Goal: Information Seeking & Learning: Learn about a topic

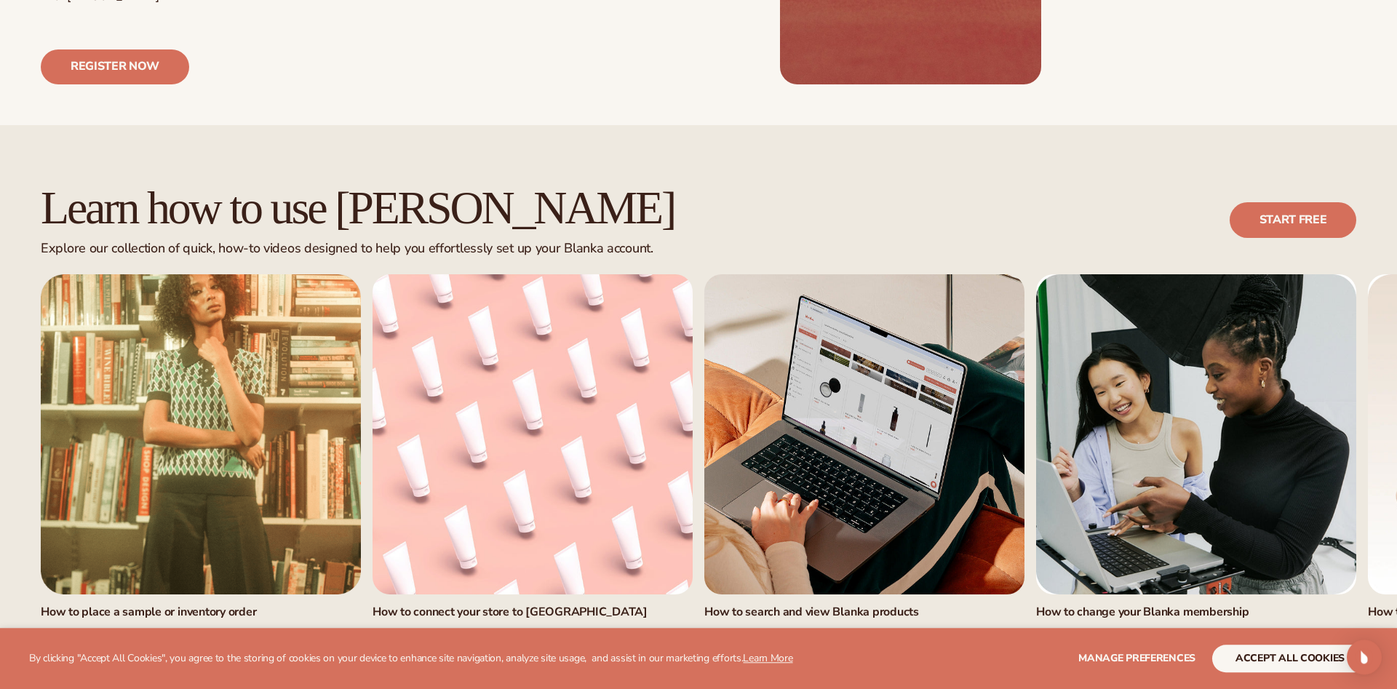
scroll to position [816, 0]
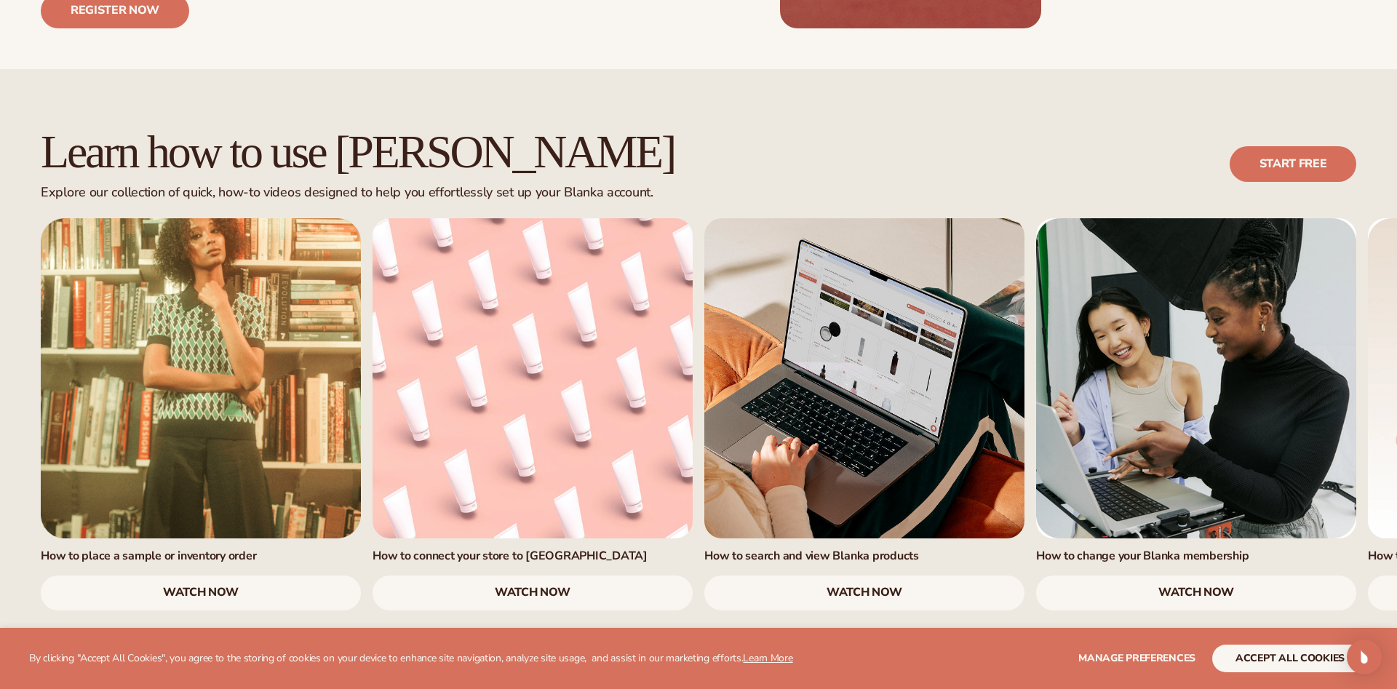
click at [522, 575] on link "watch now" at bounding box center [533, 592] width 320 height 35
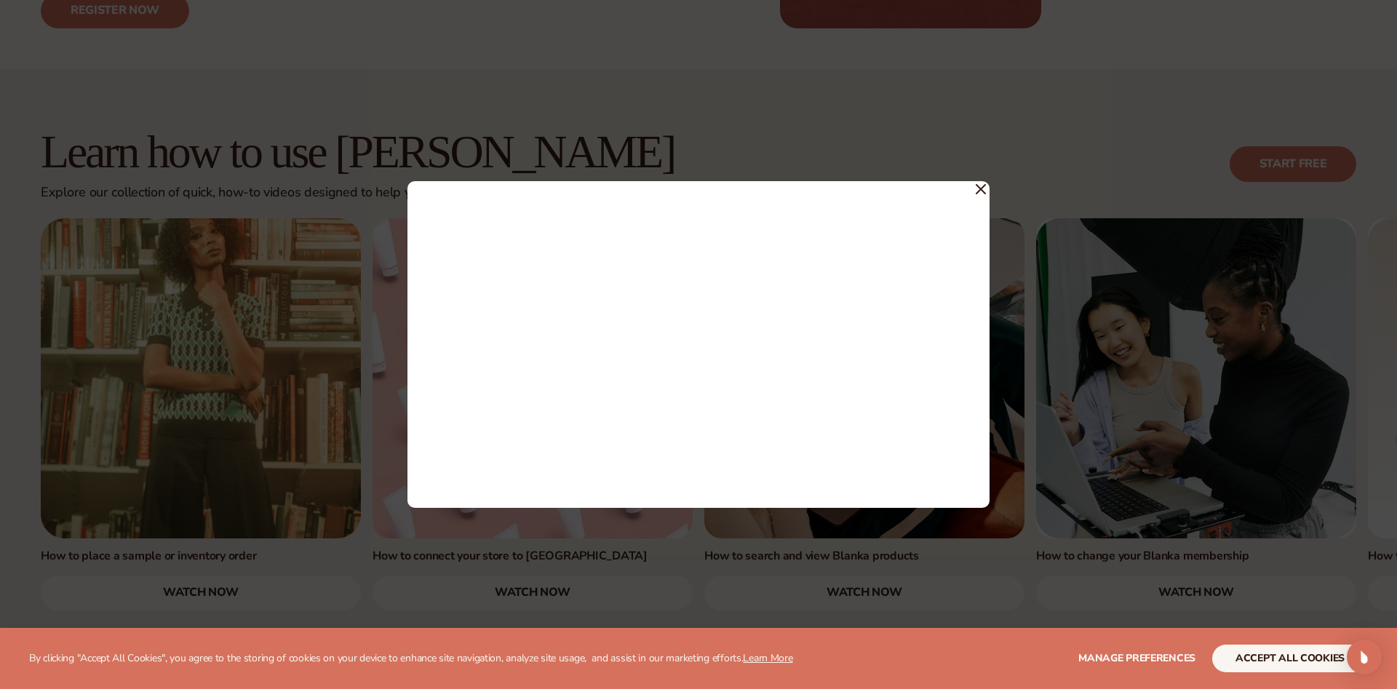
click at [976, 186] on icon at bounding box center [981, 189] width 10 height 10
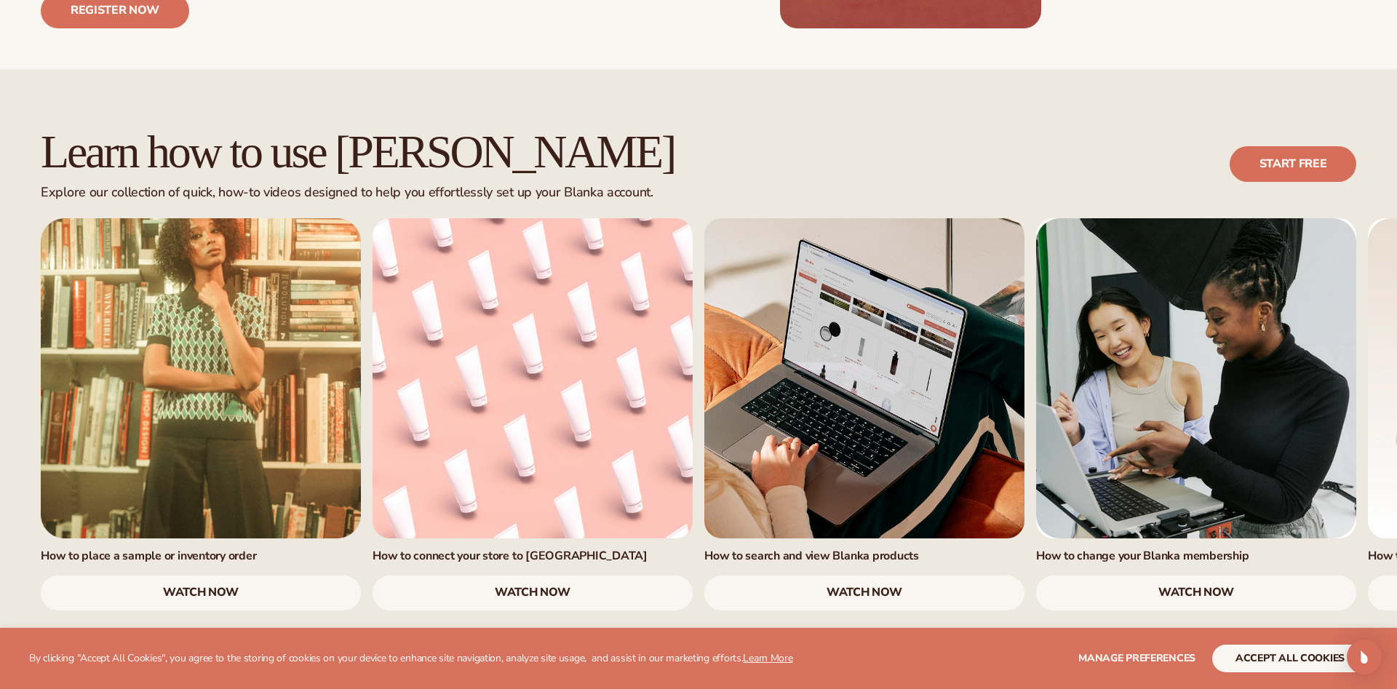
click at [815, 375] on link "3 / 7" at bounding box center [864, 378] width 320 height 320
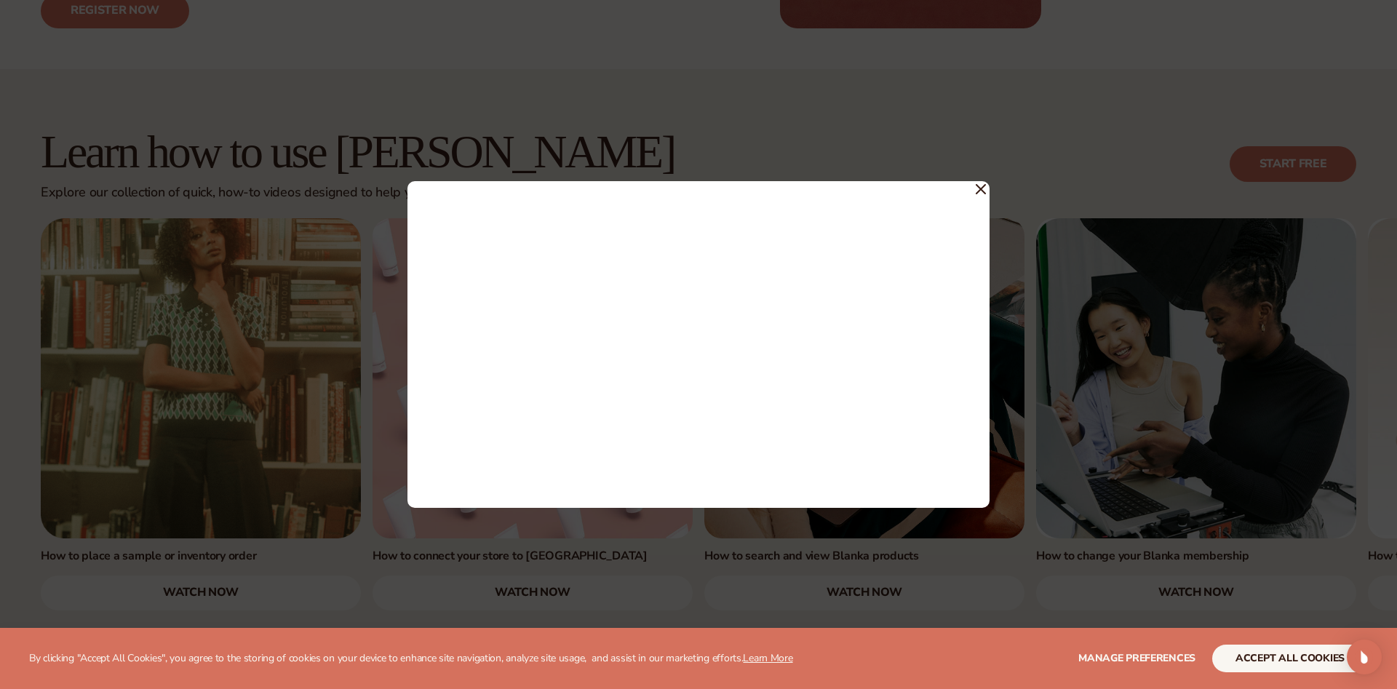
click at [979, 188] on icon at bounding box center [980, 189] width 9 height 9
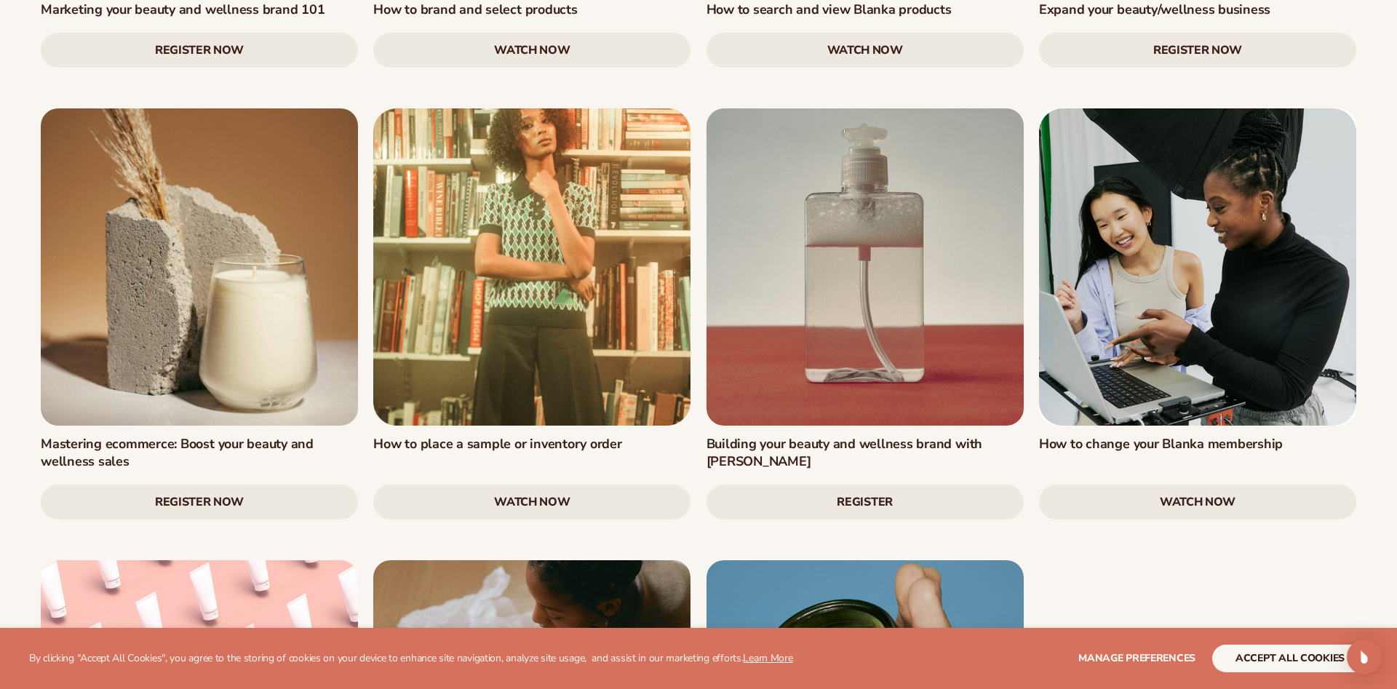
scroll to position [2226, 0]
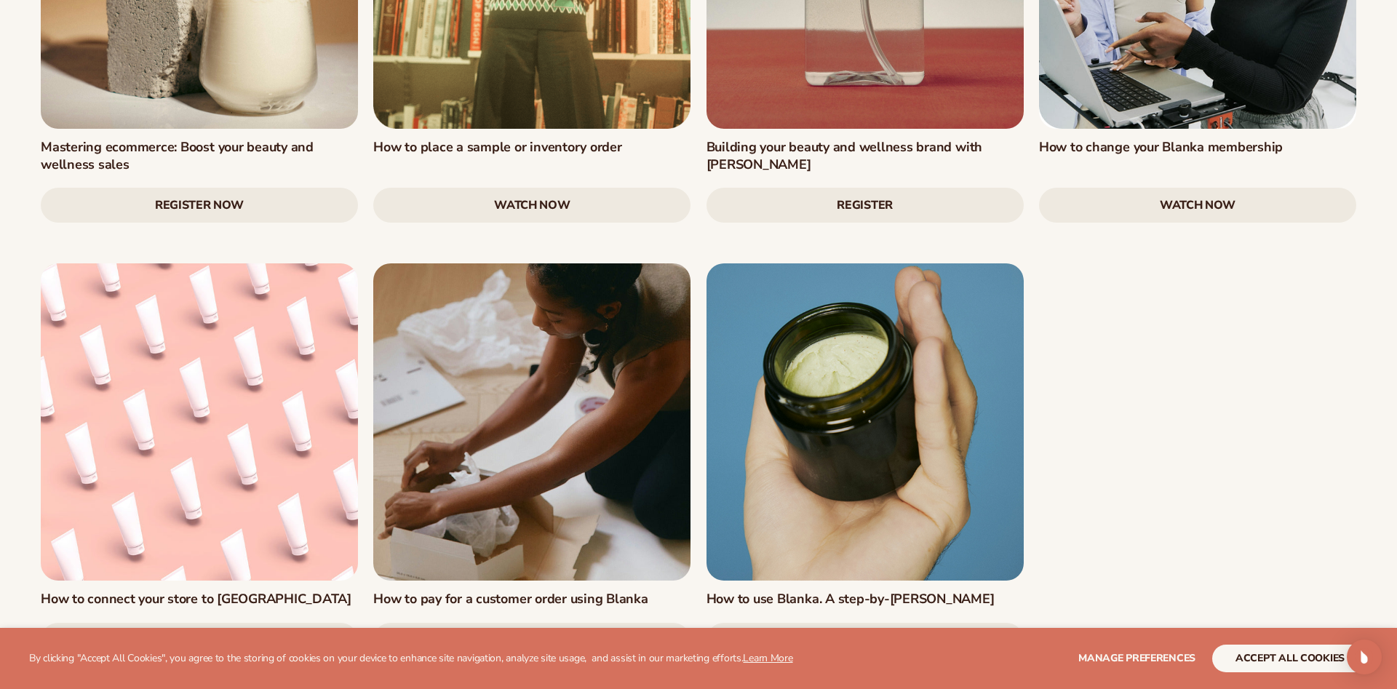
click at [212, 623] on link "watch now" at bounding box center [199, 640] width 317 height 35
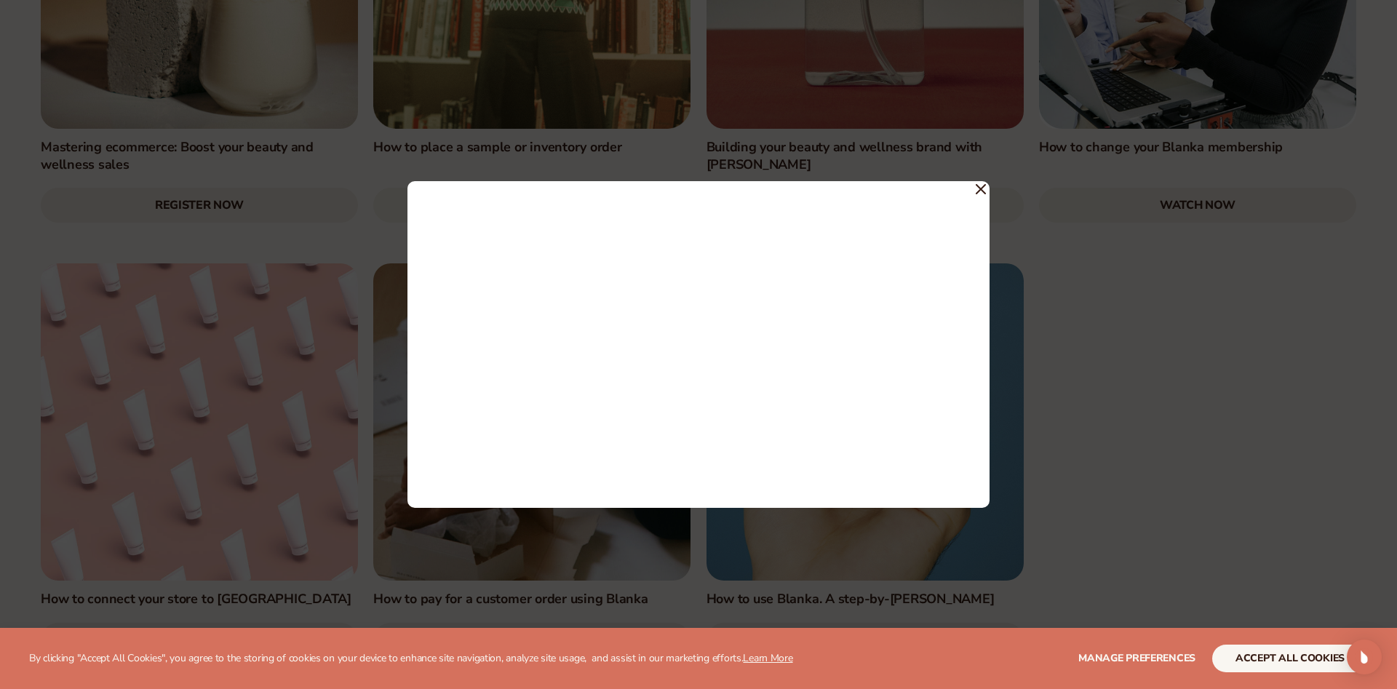
click at [976, 191] on icon at bounding box center [981, 189] width 10 height 10
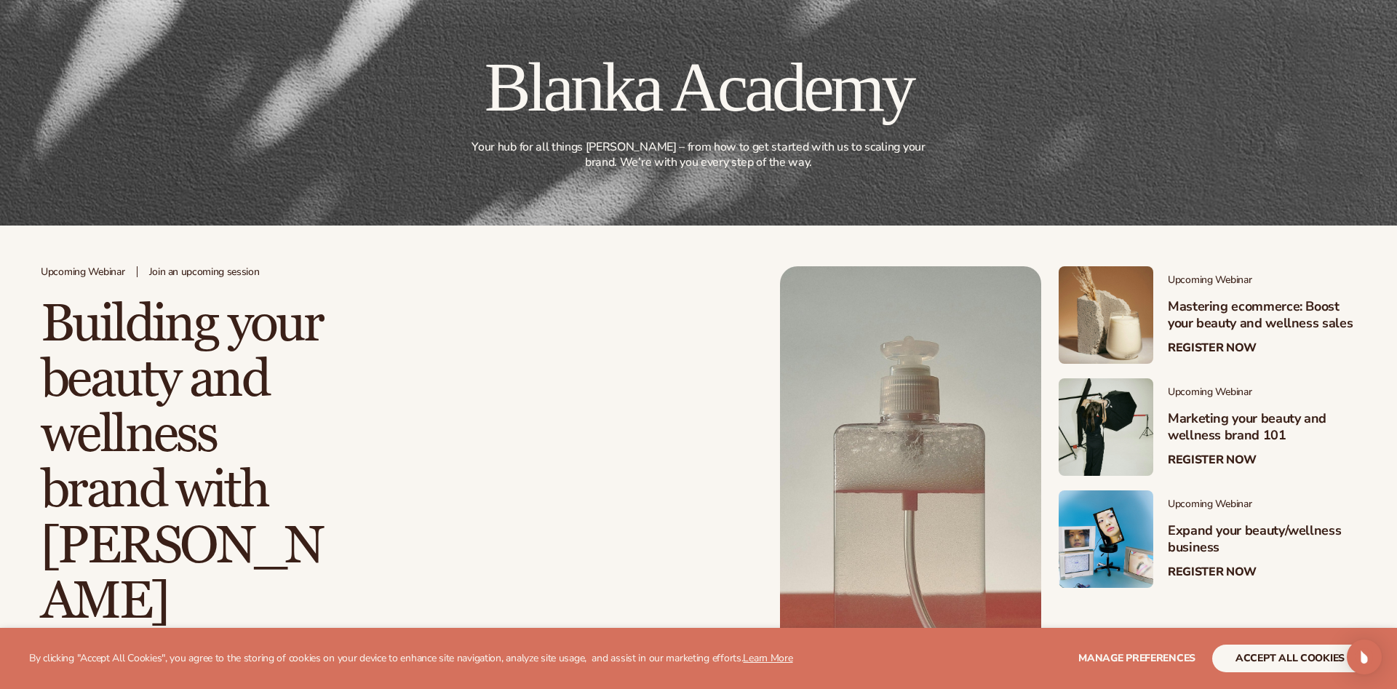
scroll to position [0, 0]
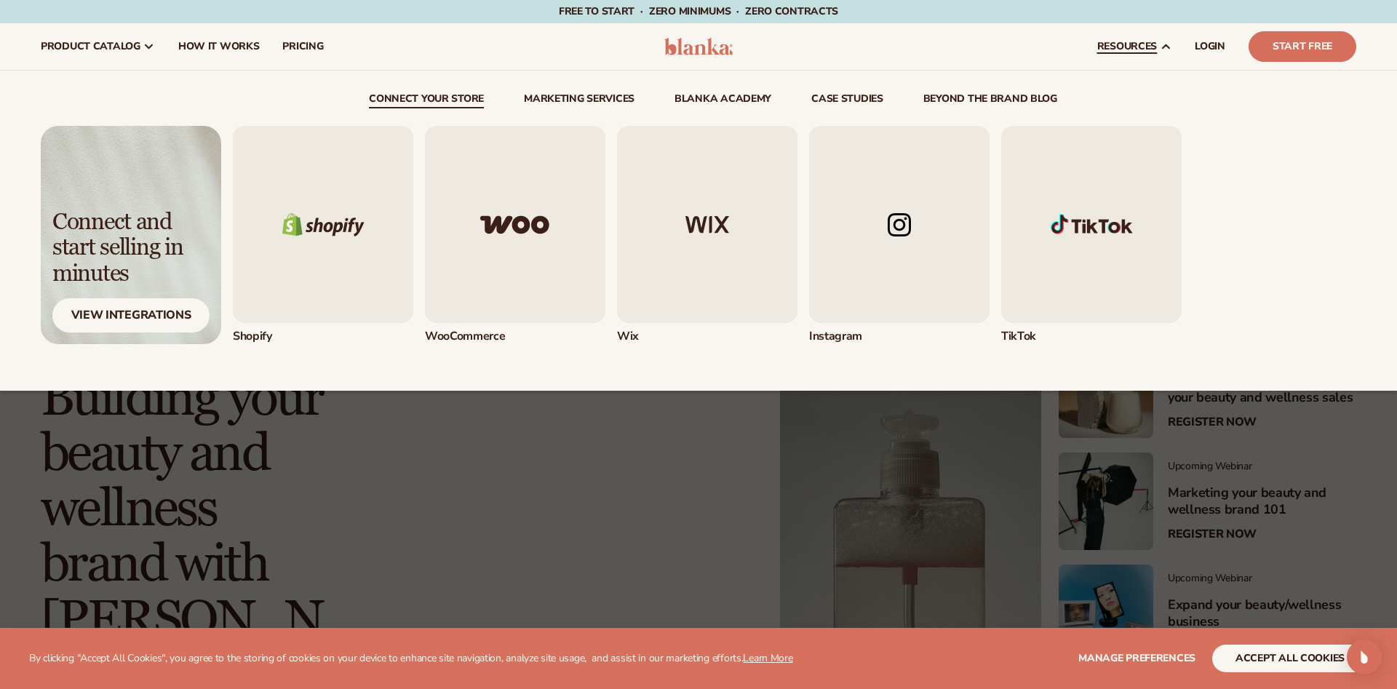
click at [1100, 41] on span "resources" at bounding box center [1127, 47] width 60 height 12
click at [161, 308] on div "View Integrations" at bounding box center [130, 315] width 157 height 34
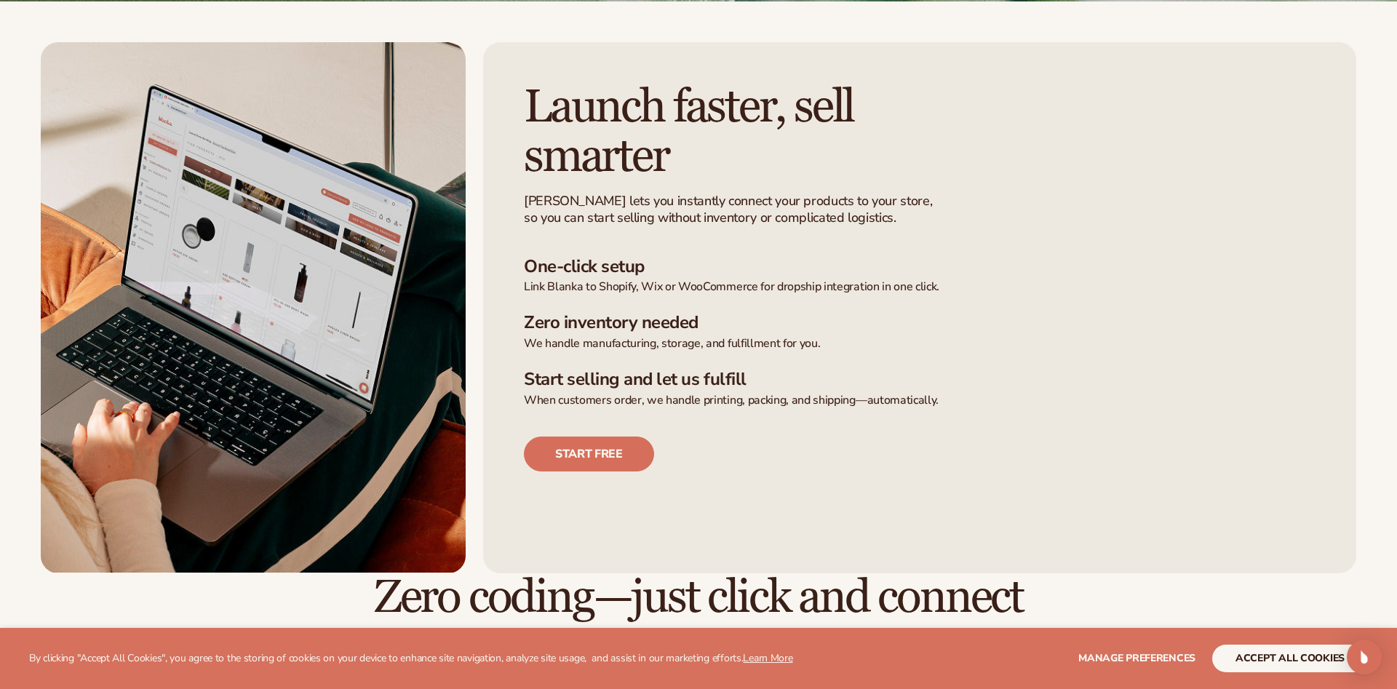
scroll to position [380, 0]
click at [613, 438] on link "Start free" at bounding box center [589, 453] width 130 height 35
